Goal: Task Accomplishment & Management: Manage account settings

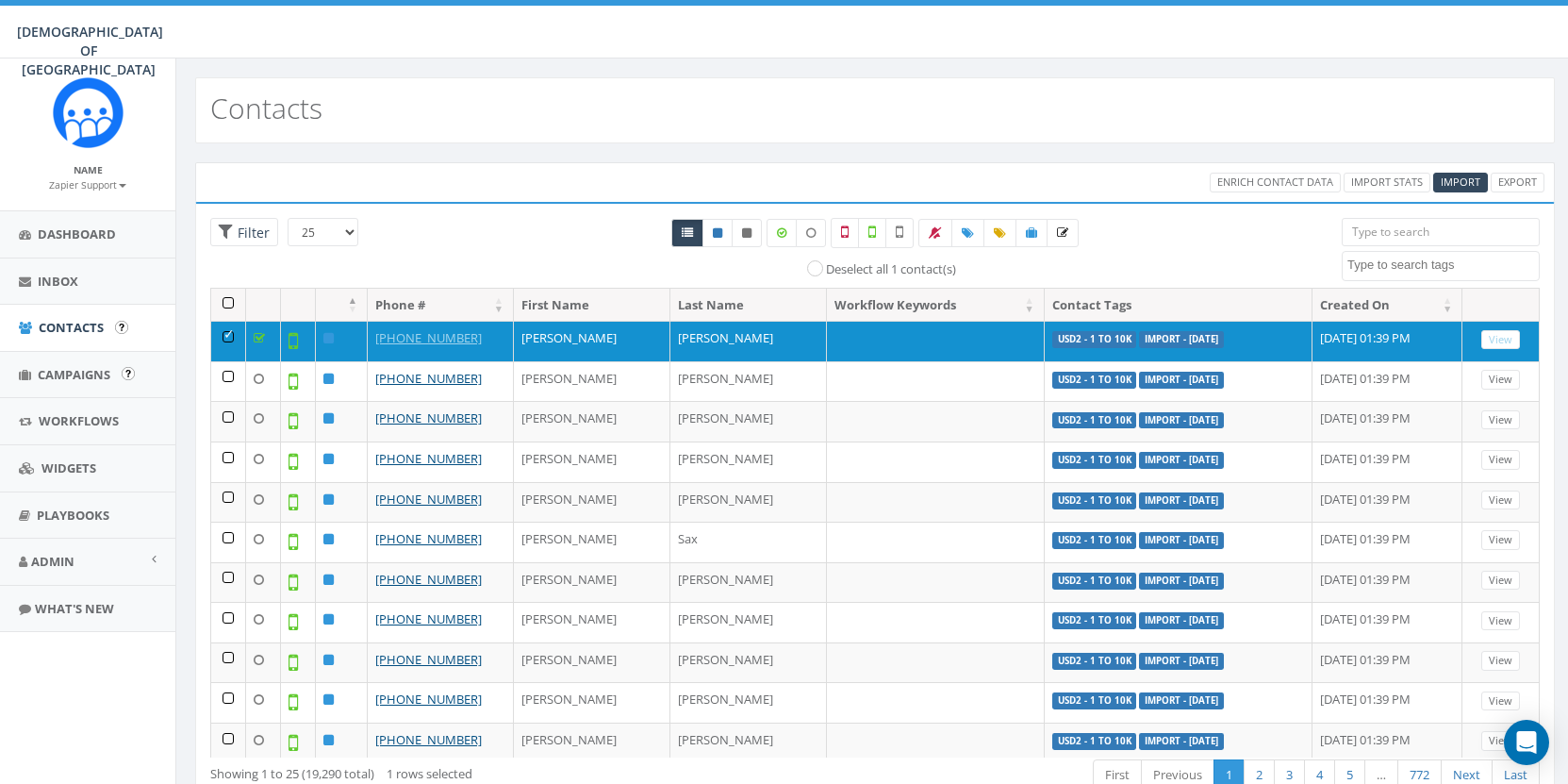
select select
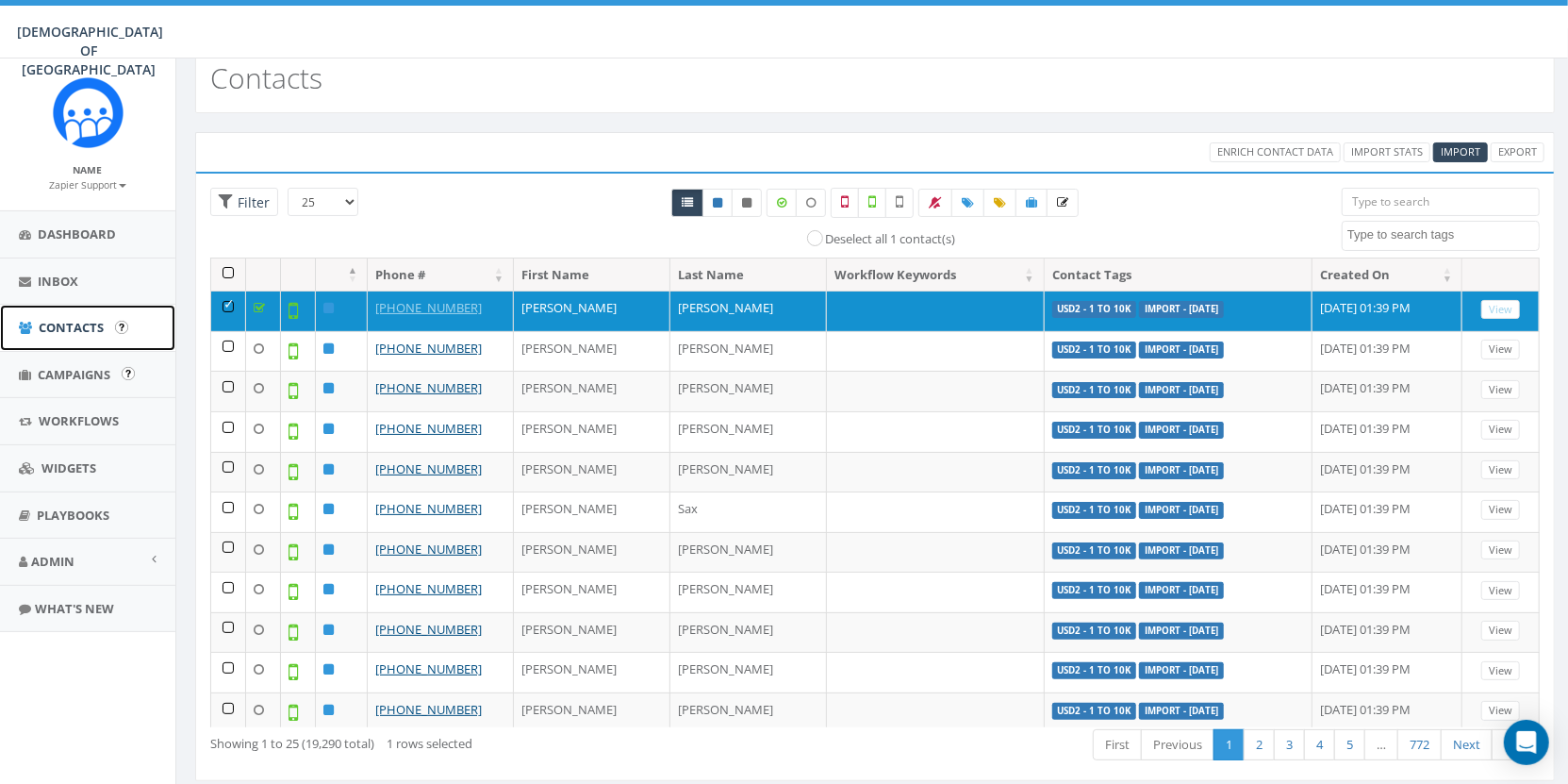
click at [76, 324] on span "Contacts" at bounding box center [71, 328] width 65 height 17
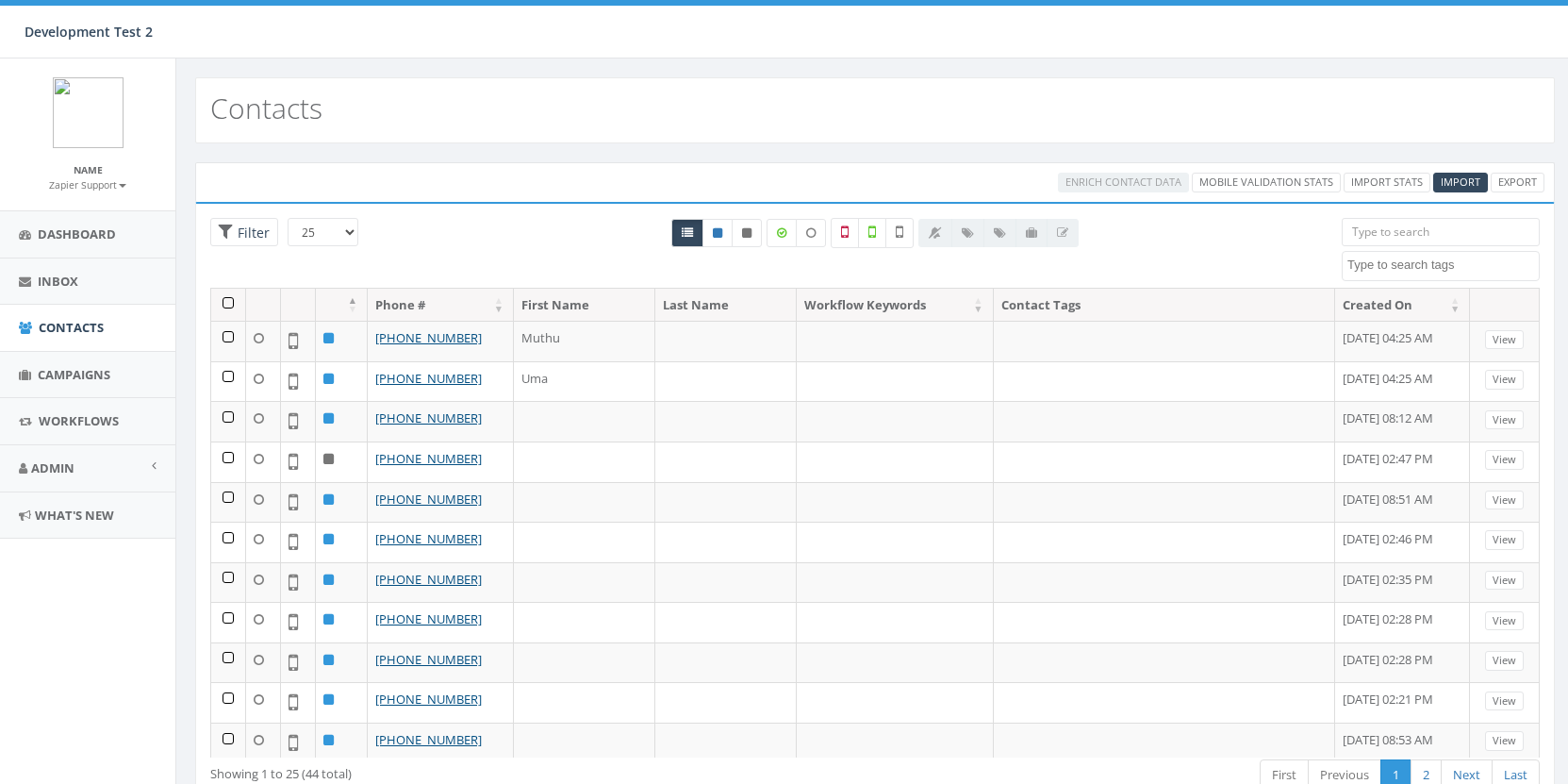
select select
click at [80, 370] on span "Campaigns" at bounding box center [74, 375] width 73 height 17
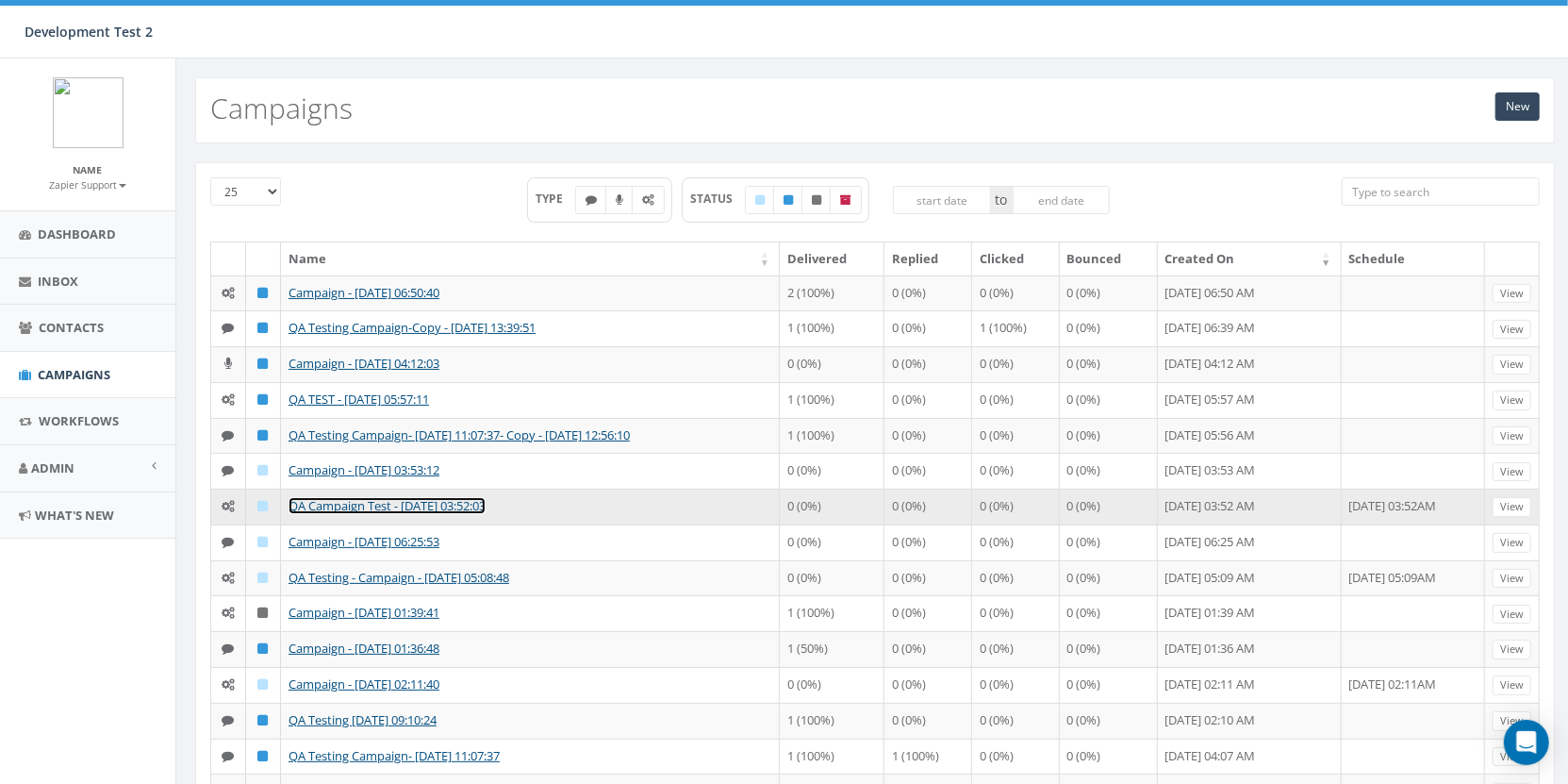
click at [413, 504] on link "QA Campaign Test - 08/12/2025, 03:52:03" at bounding box center [387, 506] width 197 height 17
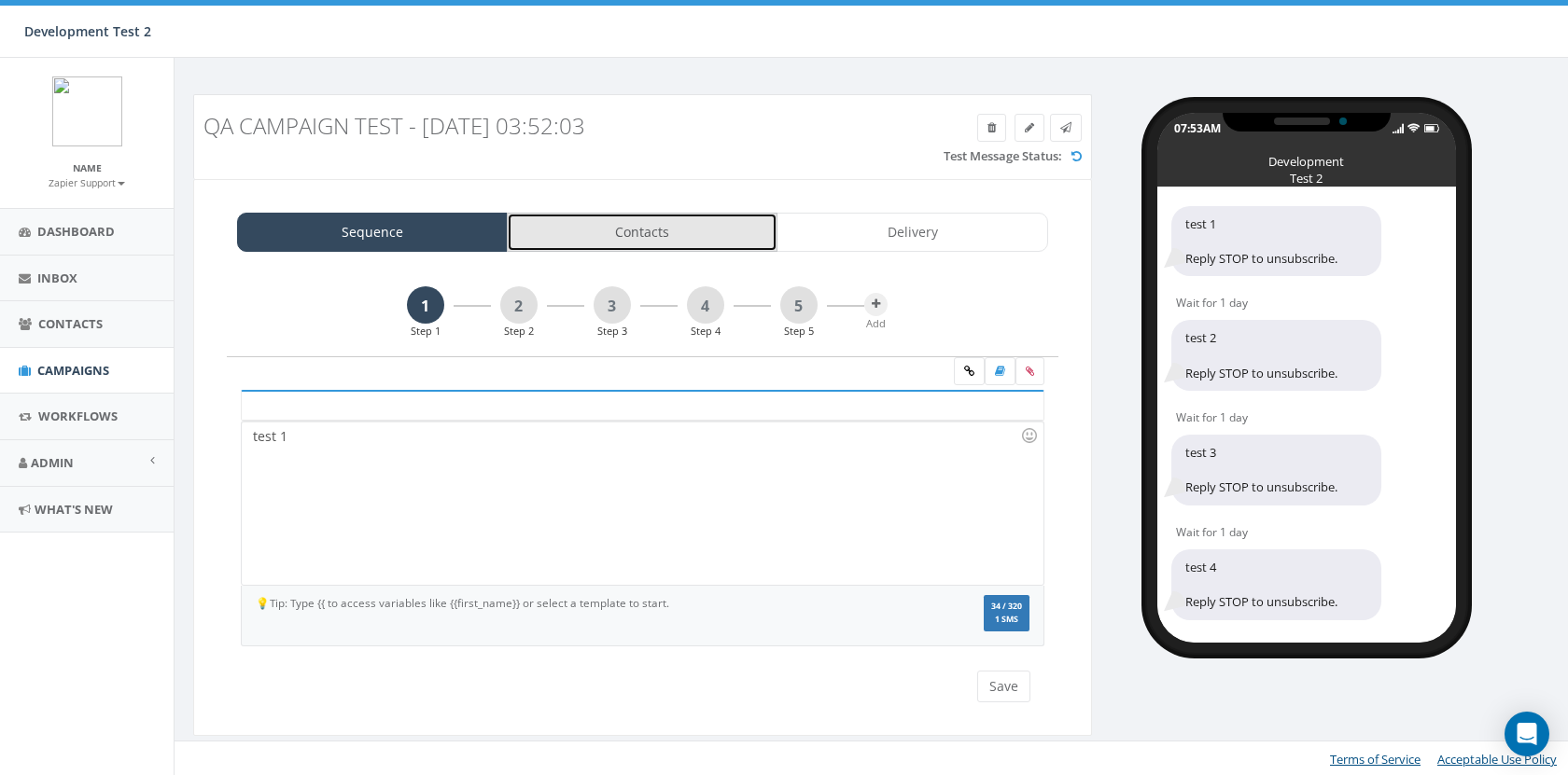
click at [655, 240] on link "Contacts" at bounding box center [641, 232] width 271 height 39
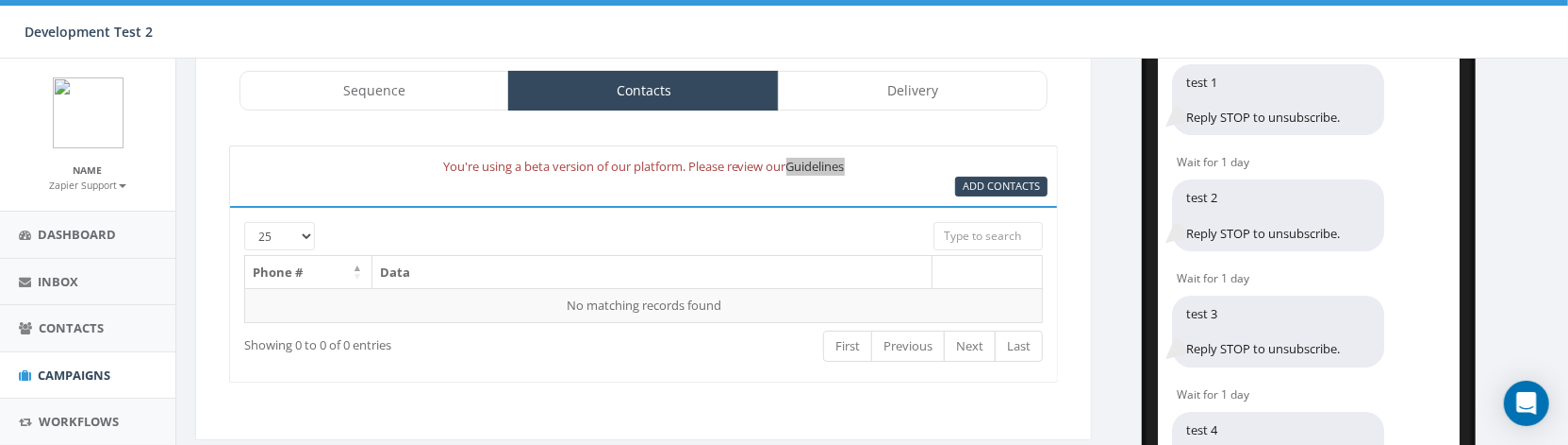
scroll to position [142, 0]
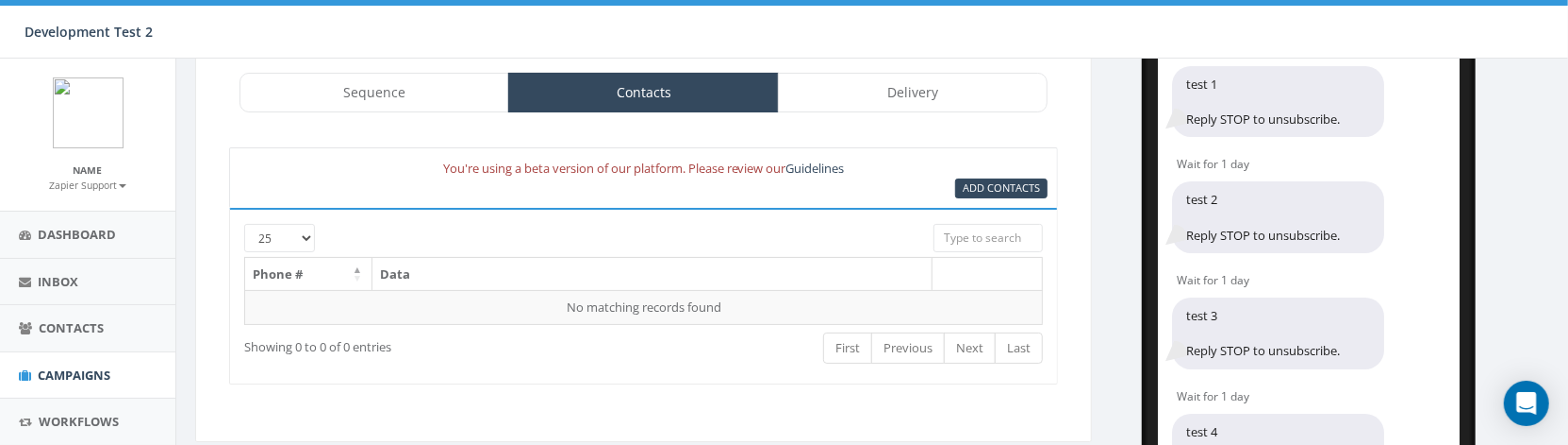
click at [676, 284] on th "Data" at bounding box center [652, 274] width 560 height 33
